Goal: Information Seeking & Learning: Understand process/instructions

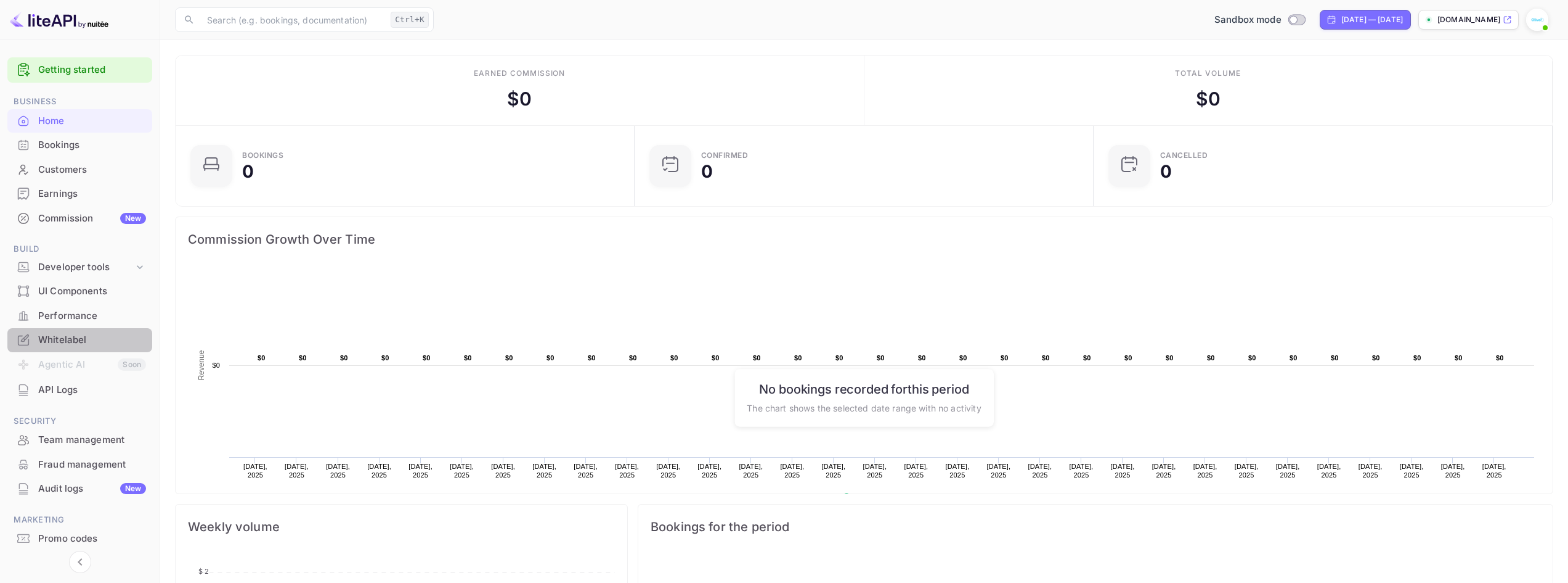
click at [99, 333] on div "Whitelabel" at bounding box center [92, 340] width 108 height 14
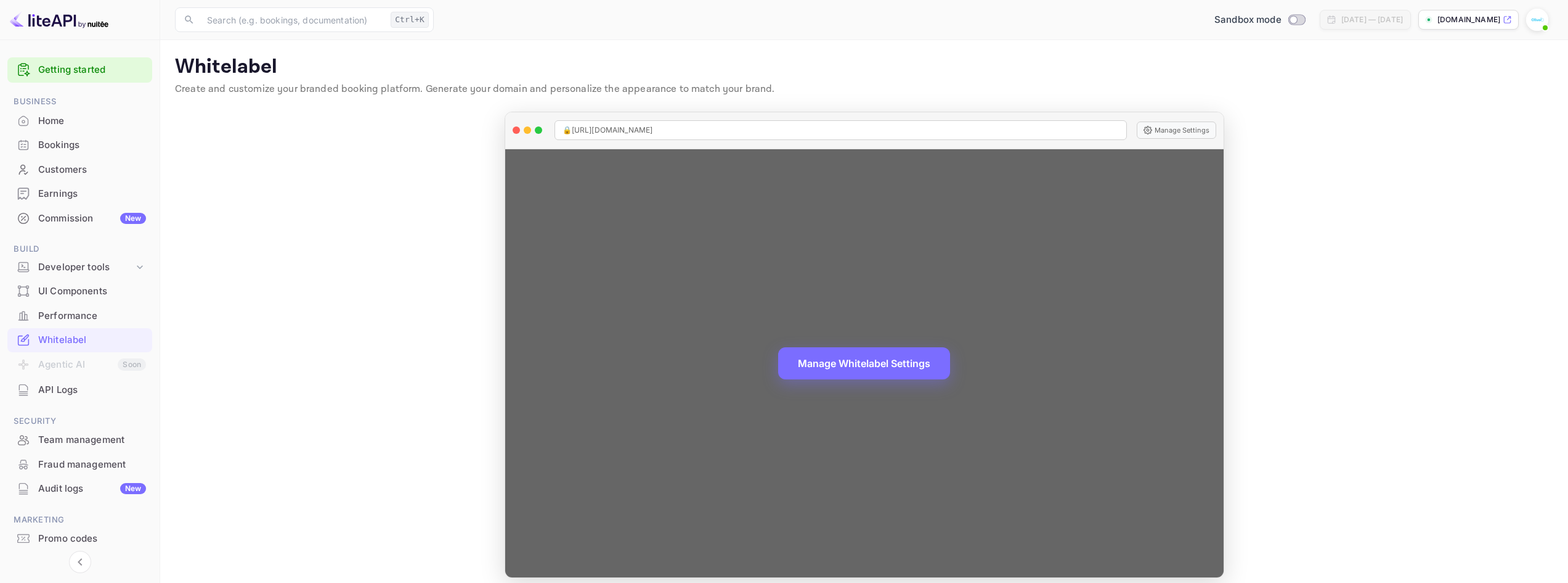
drag, startPoint x: 674, startPoint y: 130, endPoint x: 572, endPoint y: 135, distance: 102.1
click at [572, 135] on div "🔒 [URL][DOMAIN_NAME]" at bounding box center [841, 130] width 572 height 20
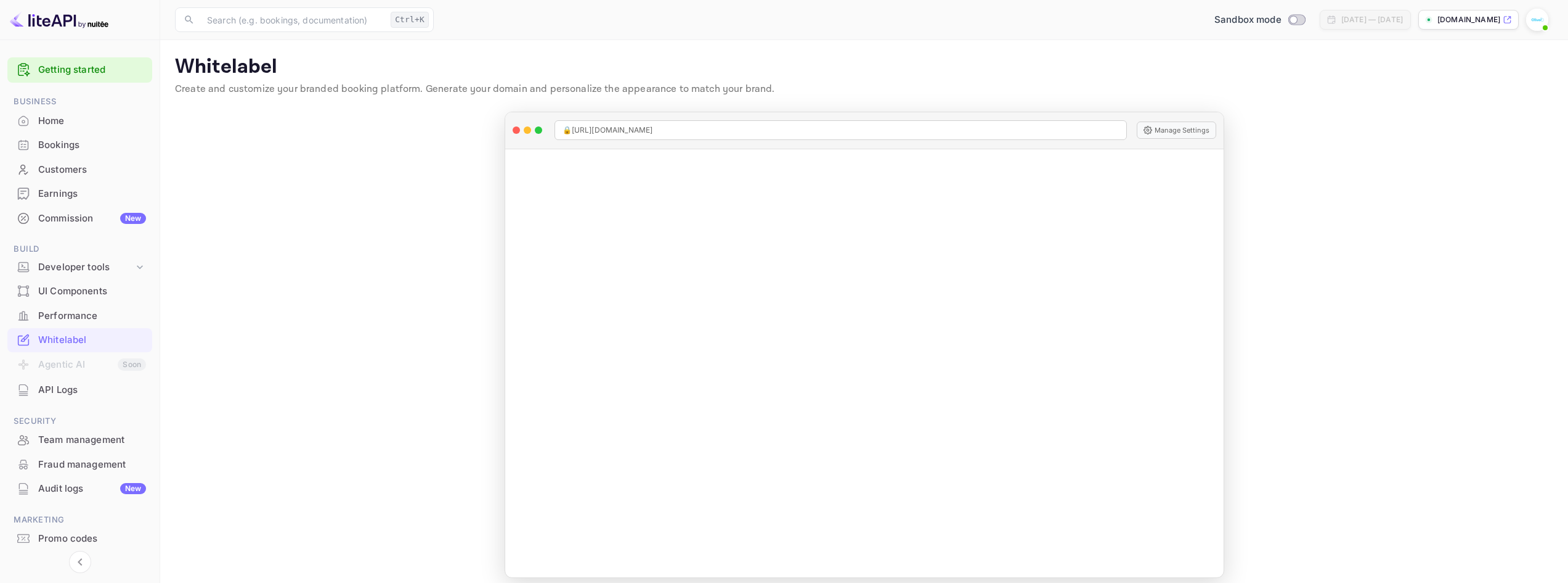
copy span "🔒 [URL][DOMAIN_NAME]"
click at [284, 203] on main "Whitelabel Create and customize your branded booking platform. Generate your do…" at bounding box center [864, 316] width 1408 height 553
click at [92, 262] on div "Developer tools" at bounding box center [86, 267] width 96 height 14
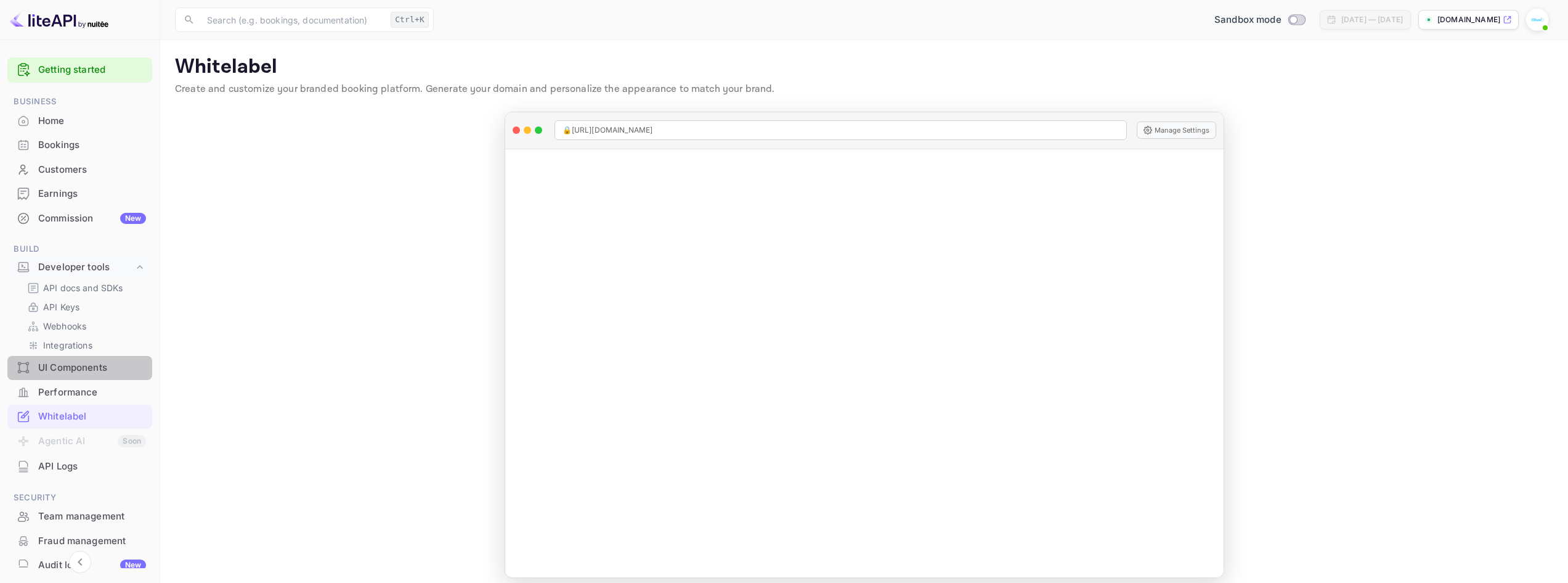
click at [103, 366] on div "UI Components" at bounding box center [92, 368] width 108 height 14
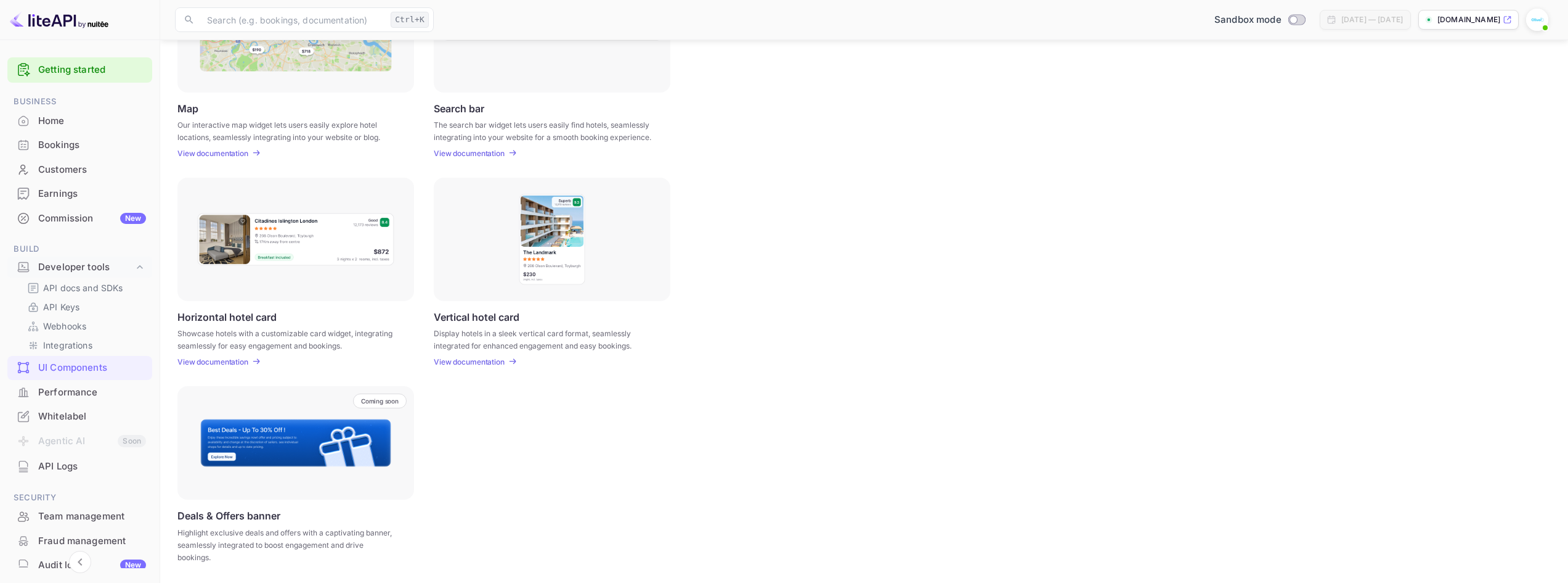
scroll to position [64, 0]
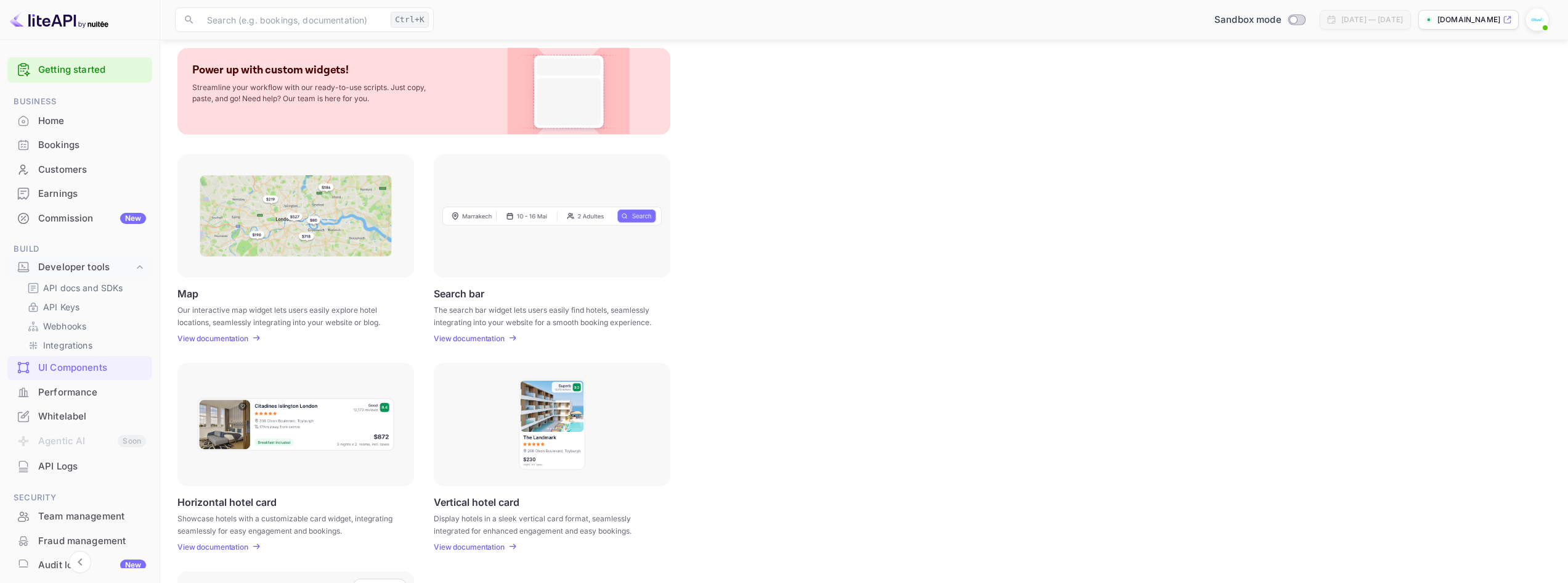
click at [570, 226] on div at bounding box center [552, 215] width 237 height 124
click at [570, 215] on img at bounding box center [552, 215] width 219 height 20
click at [471, 336] on p "View documentation" at bounding box center [469, 338] width 71 height 10
